Goal: Register for event/course

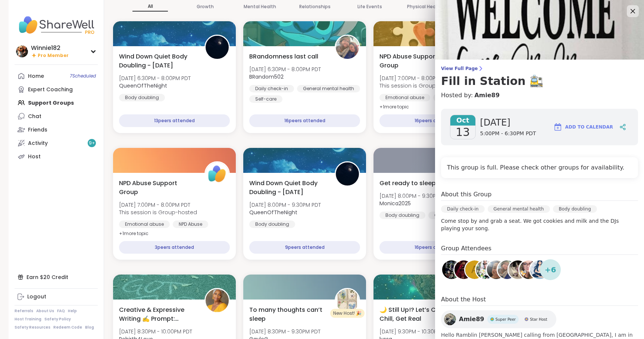
drag, startPoint x: 621, startPoint y: 10, endPoint x: 609, endPoint y: 10, distance: 11.9
click at [628, 10] on icon at bounding box center [632, 11] width 9 height 9
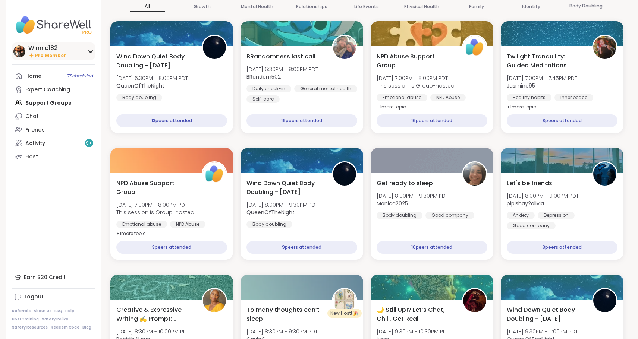
click at [51, 47] on div "Winnie182" at bounding box center [47, 48] width 38 height 8
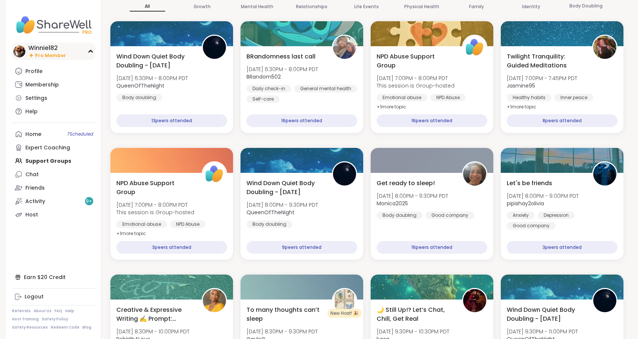
click at [51, 47] on div "Winnie182" at bounding box center [47, 48] width 38 height 8
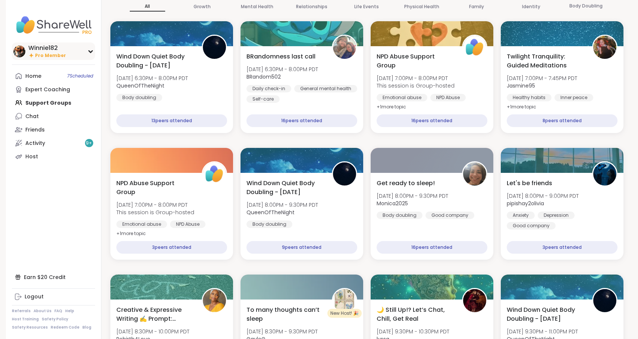
click at [43, 48] on div "Winnie182" at bounding box center [47, 48] width 38 height 8
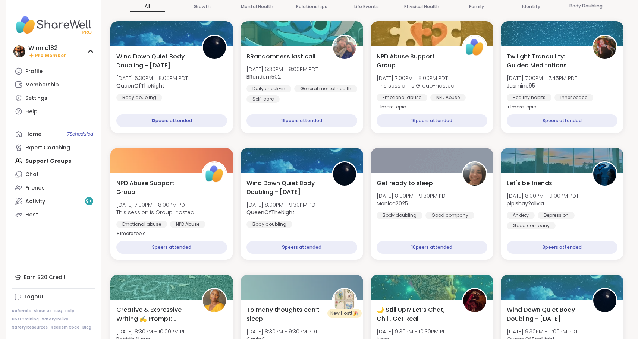
click at [50, 29] on img at bounding box center [53, 25] width 83 height 26
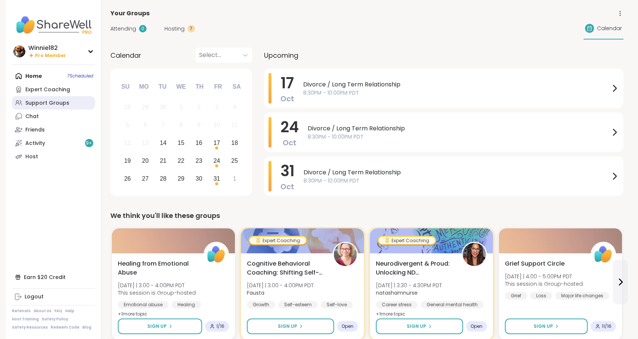
click at [47, 100] on div "Support Groups" at bounding box center [47, 103] width 44 height 7
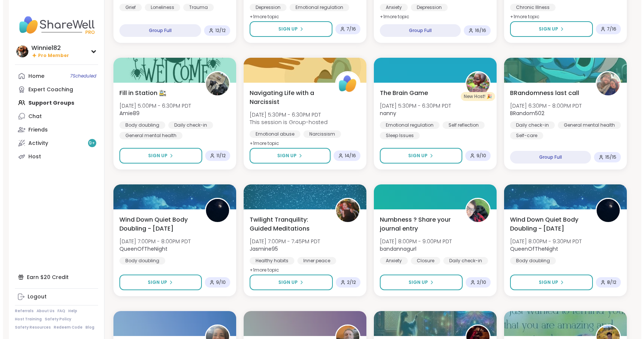
scroll to position [522, 0]
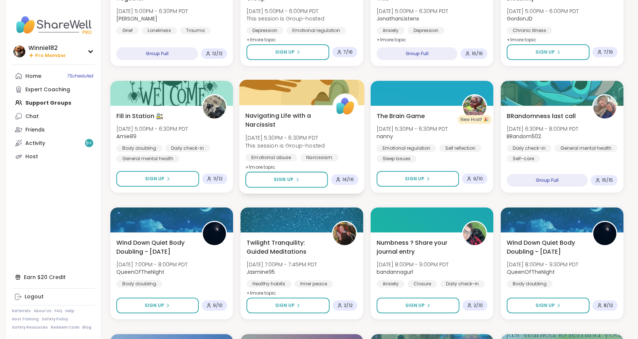
click at [353, 151] on div "Navigating Life with a Narcissist Tue, Oct 14 | 5:30PM - 6:30PM PDT This sessio…" at bounding box center [301, 141] width 113 height 61
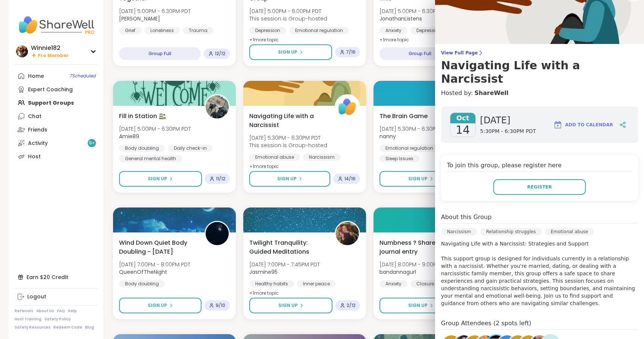
scroll to position [0, 0]
